Goal: Check status: Check status

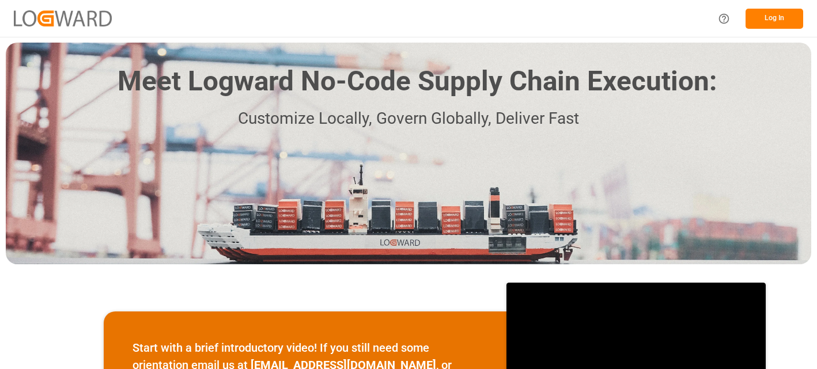
click at [772, 13] on button "Log In" at bounding box center [774, 19] width 58 height 20
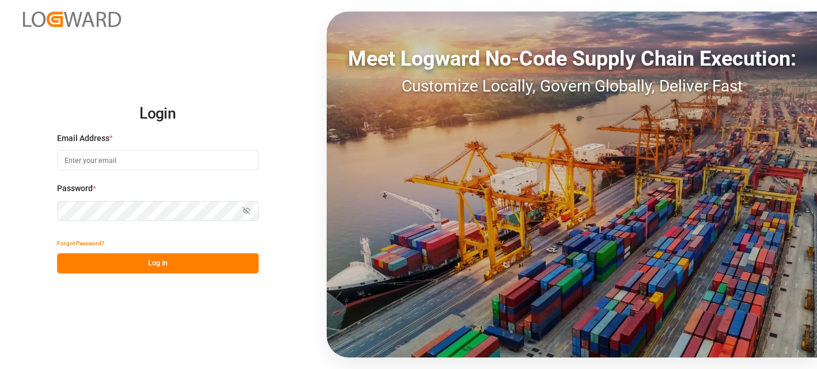
type input "[PERSON_NAME][EMAIL_ADDRESS][PERSON_NAME][DOMAIN_NAME]"
click at [181, 262] on button "Log In" at bounding box center [158, 263] width 202 height 20
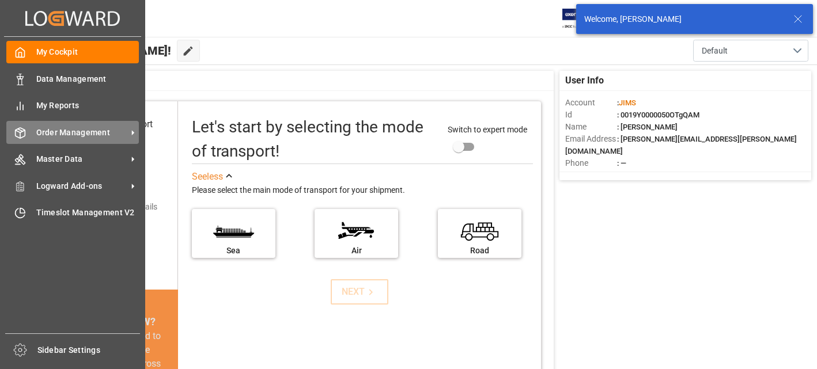
click at [97, 132] on span "Order Management" at bounding box center [81, 133] width 91 height 12
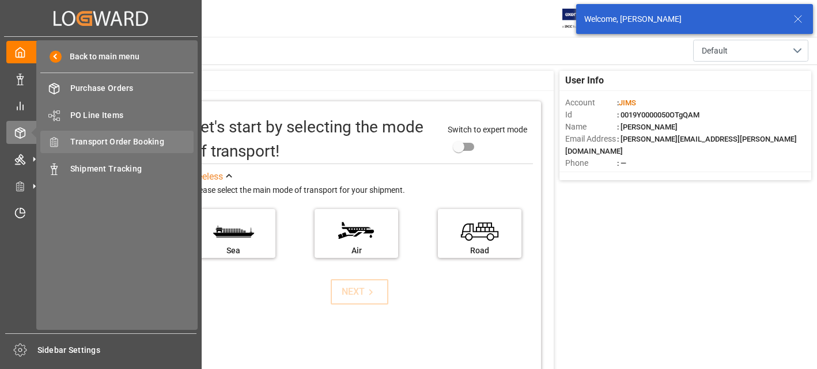
click at [147, 139] on span "Transport Order Booking" at bounding box center [132, 142] width 124 height 12
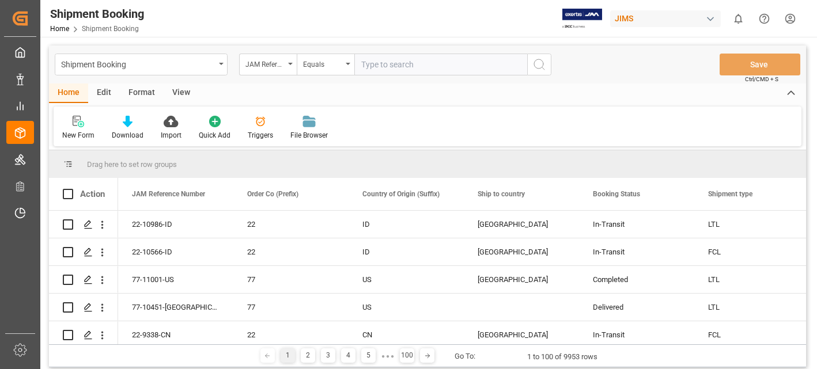
click at [394, 65] on input "text" at bounding box center [440, 65] width 173 height 22
type input "22-10404-CN"
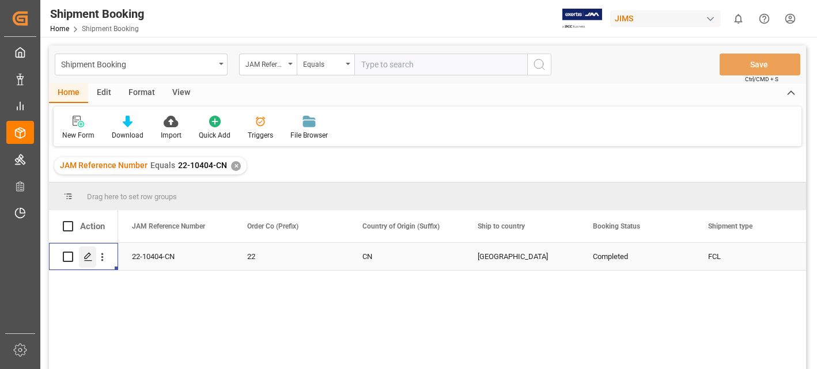
click at [88, 255] on icon "Press SPACE to select this row." at bounding box center [88, 256] width 9 height 9
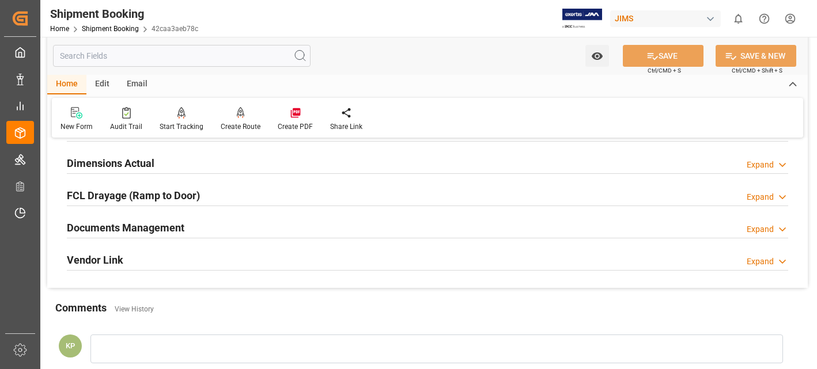
scroll to position [346, 0]
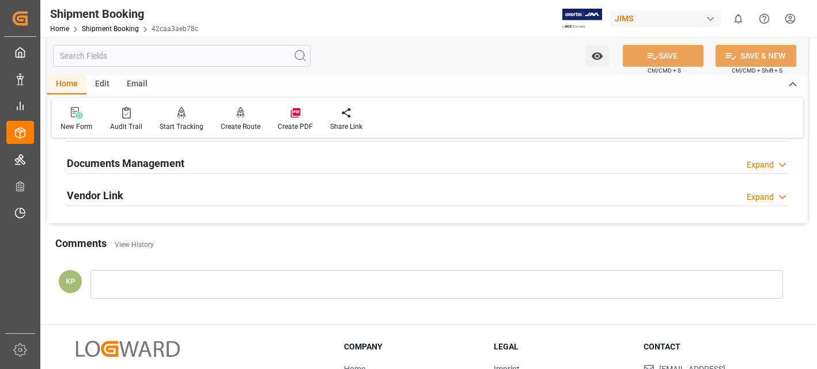
click at [766, 164] on div "Expand" at bounding box center [760, 165] width 27 height 12
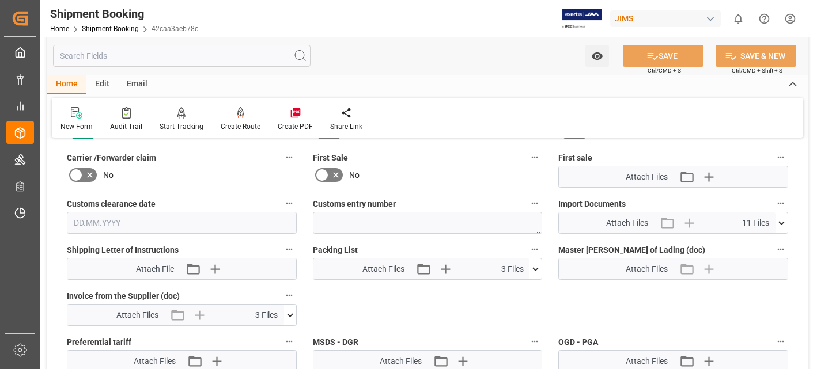
scroll to position [518, 0]
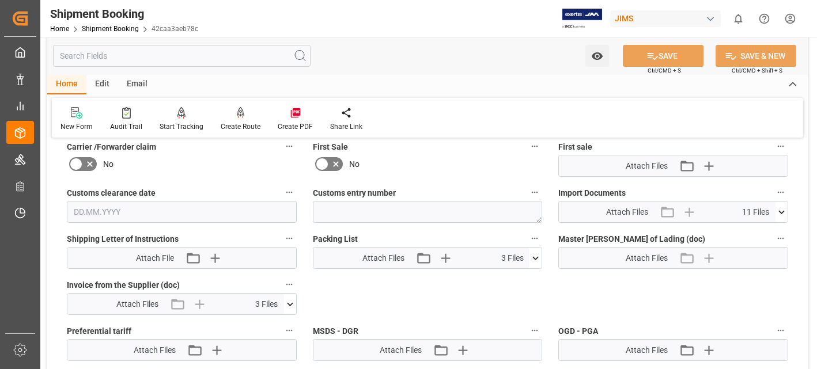
click at [782, 211] on icon at bounding box center [781, 212] width 12 height 12
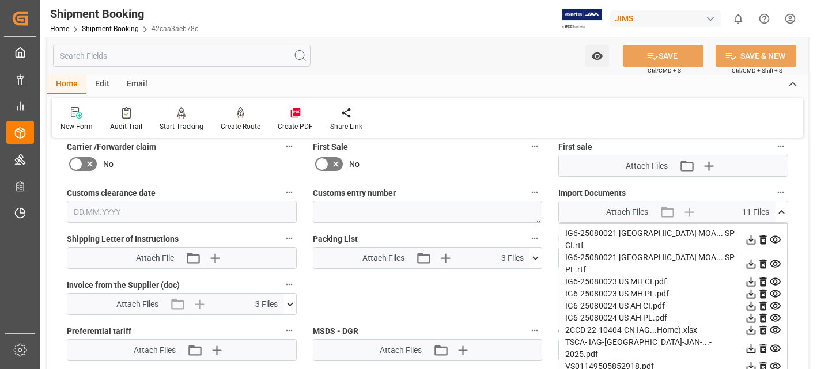
click at [751, 235] on icon at bounding box center [751, 239] width 9 height 9
click at [752, 276] on icon at bounding box center [751, 282] width 12 height 12
click at [753, 300] on icon at bounding box center [751, 306] width 12 height 12
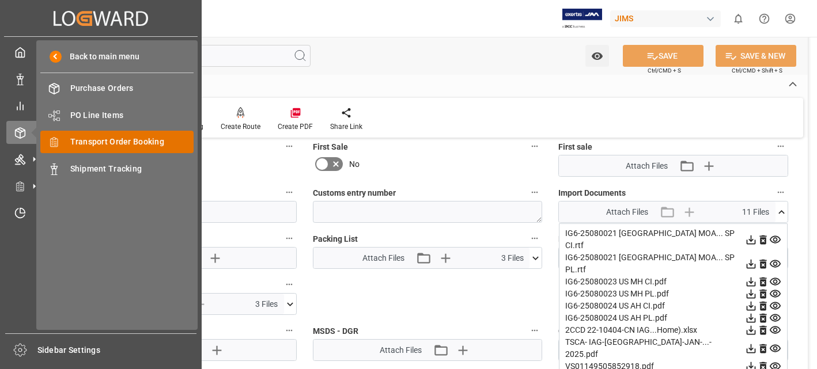
click at [128, 139] on span "Transport Order Booking" at bounding box center [132, 142] width 124 height 12
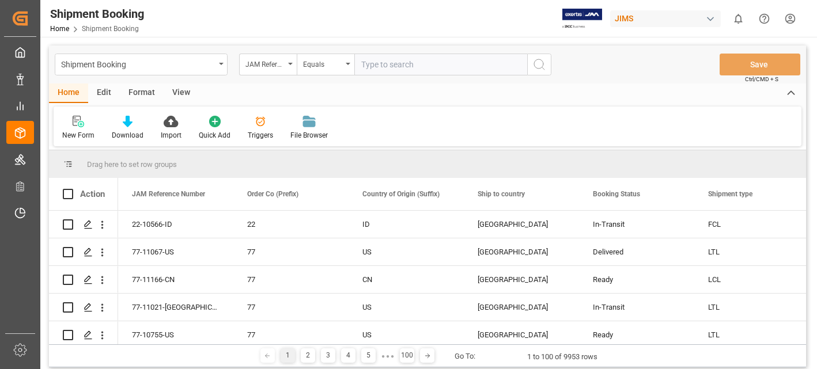
click at [407, 64] on input "text" at bounding box center [440, 65] width 173 height 22
type input "22-10156-CN"
click at [540, 64] on icon "search button" at bounding box center [539, 65] width 14 height 14
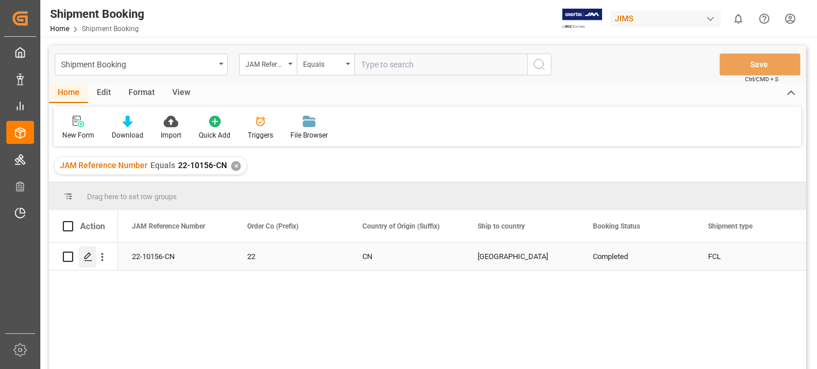
click at [87, 255] on icon "Press SPACE to select this row." at bounding box center [88, 256] width 9 height 9
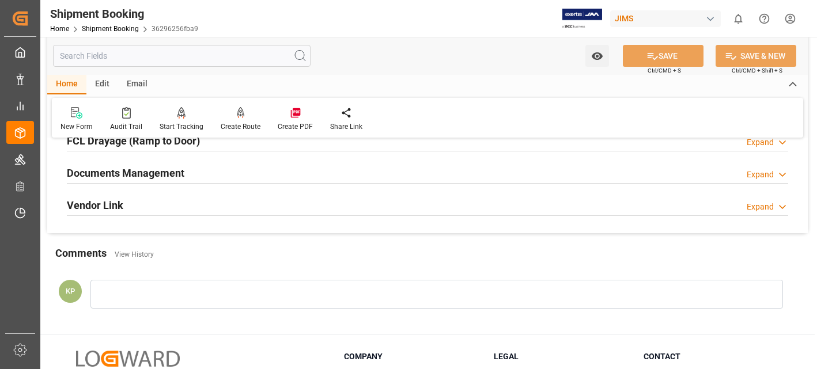
scroll to position [346, 0]
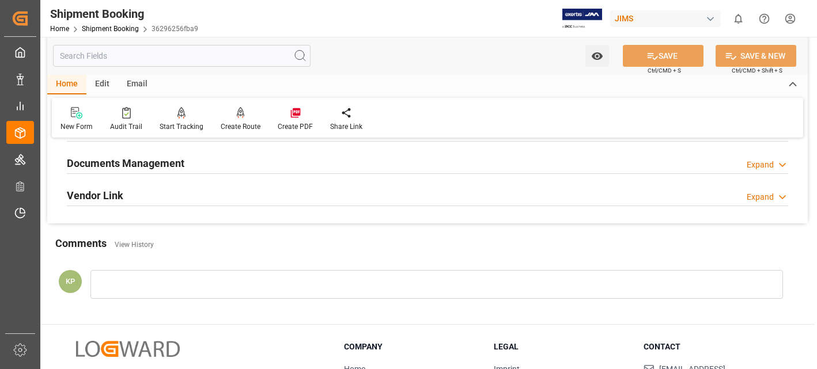
click at [763, 164] on div "Expand" at bounding box center [760, 165] width 27 height 12
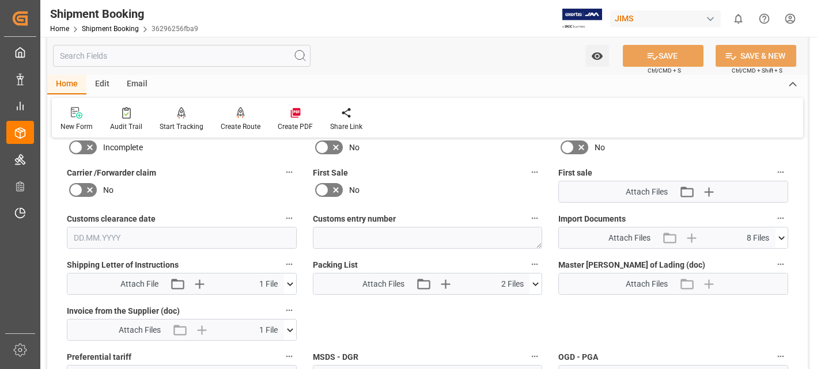
scroll to position [518, 0]
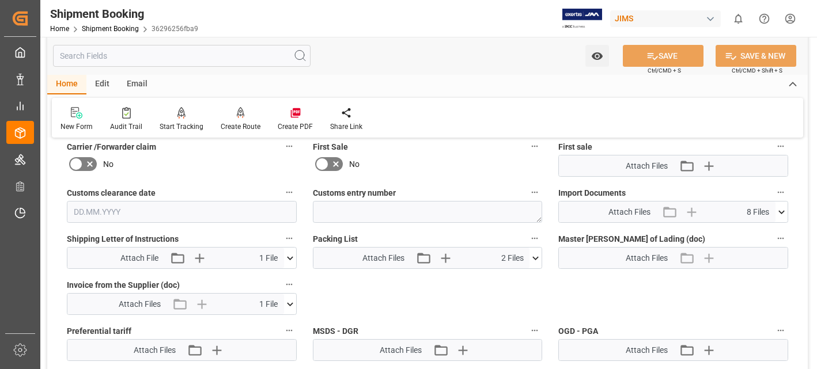
click at [782, 210] on icon at bounding box center [781, 212] width 12 height 12
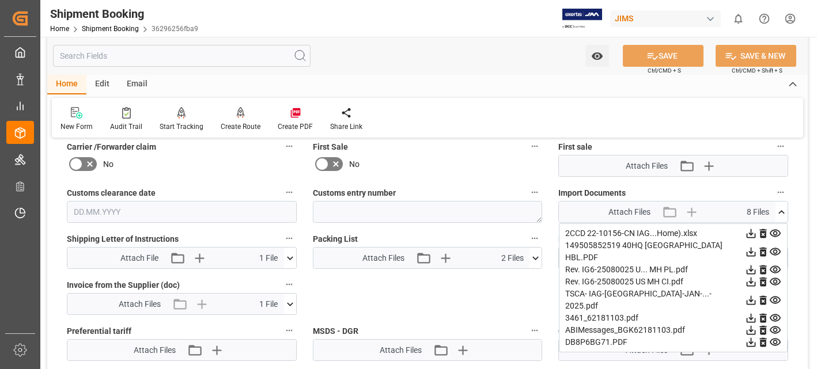
click at [751, 278] on icon at bounding box center [751, 282] width 9 height 9
click at [735, 124] on div "New Form Audit Trail Start Tracking Create Empty Shipment Tracking Create Route…" at bounding box center [427, 118] width 751 height 40
click at [748, 233] on icon at bounding box center [751, 234] width 12 height 12
click at [505, 172] on div "No" at bounding box center [428, 164] width 230 height 18
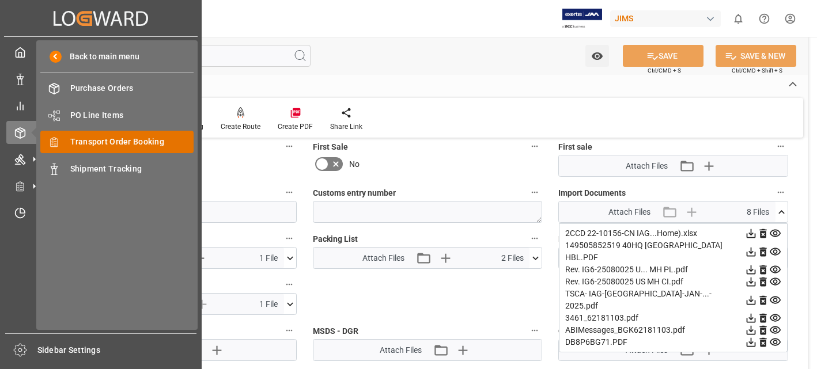
click at [122, 141] on span "Transport Order Booking" at bounding box center [132, 142] width 124 height 12
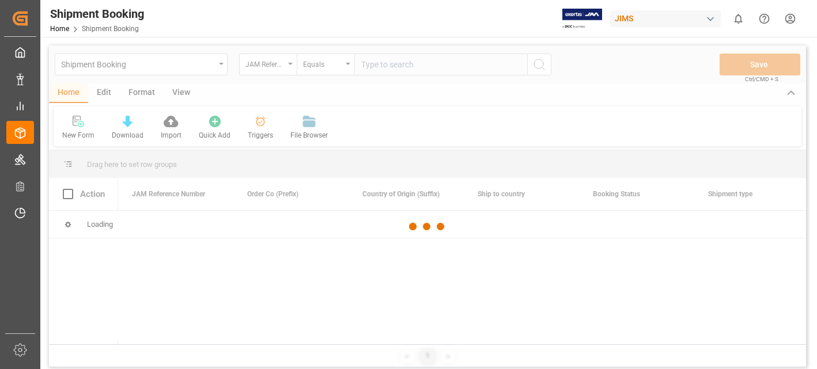
click at [396, 65] on div at bounding box center [427, 227] width 757 height 362
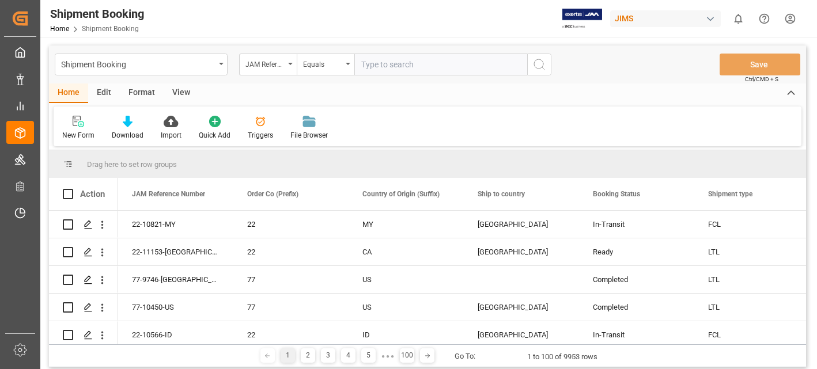
click at [396, 65] on input "text" at bounding box center [440, 65] width 173 height 22
type input "22-10404-CN"
click at [537, 65] on icon "search button" at bounding box center [539, 65] width 14 height 14
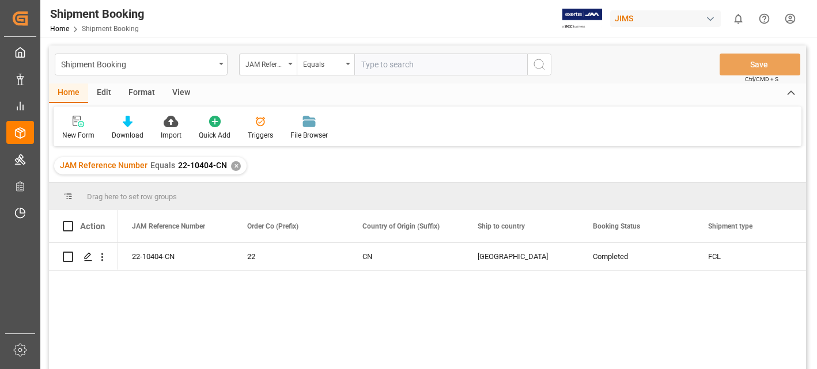
drag, startPoint x: 407, startPoint y: 322, endPoint x: 370, endPoint y: 318, distance: 37.1
click at [407, 322] on div "22-10404-CN 22 CN United States Completed FCL [PERSON_NAME] [PERSON_NAME]" at bounding box center [462, 310] width 688 height 134
click at [88, 252] on div "Press SPACE to select this row." at bounding box center [87, 257] width 17 height 21
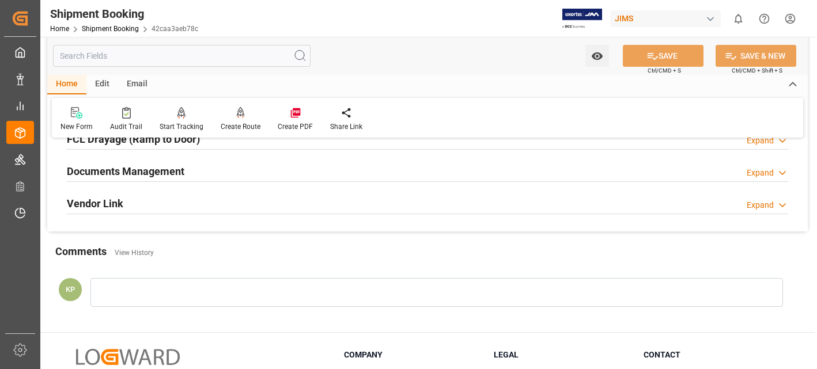
scroll to position [346, 0]
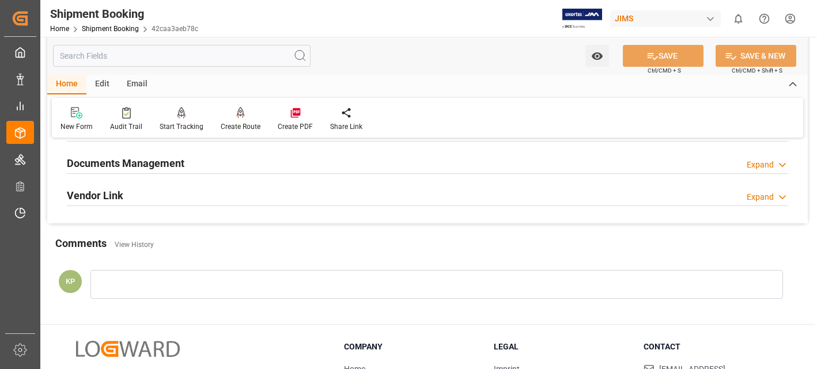
click at [761, 166] on div "Expand" at bounding box center [760, 165] width 27 height 12
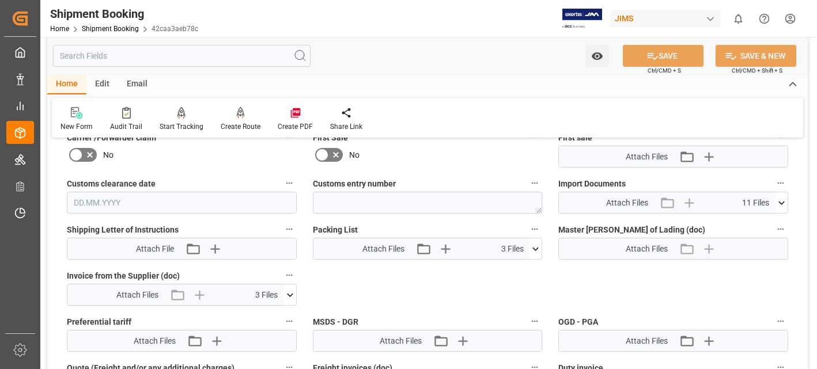
scroll to position [576, 0]
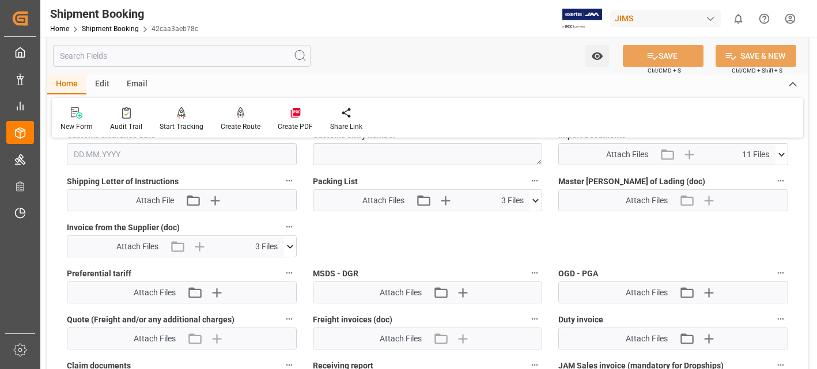
click at [782, 154] on icon at bounding box center [781, 154] width 6 height 3
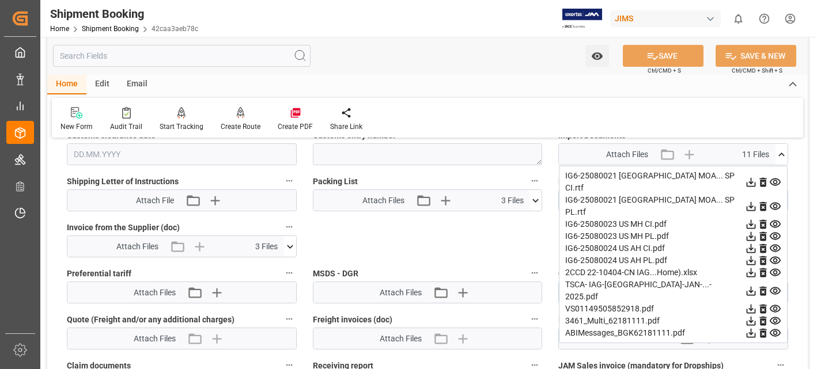
click at [752, 218] on icon at bounding box center [751, 224] width 12 height 12
click at [748, 243] on icon at bounding box center [751, 249] width 12 height 12
